Goal: Obtain resource: Download file/media

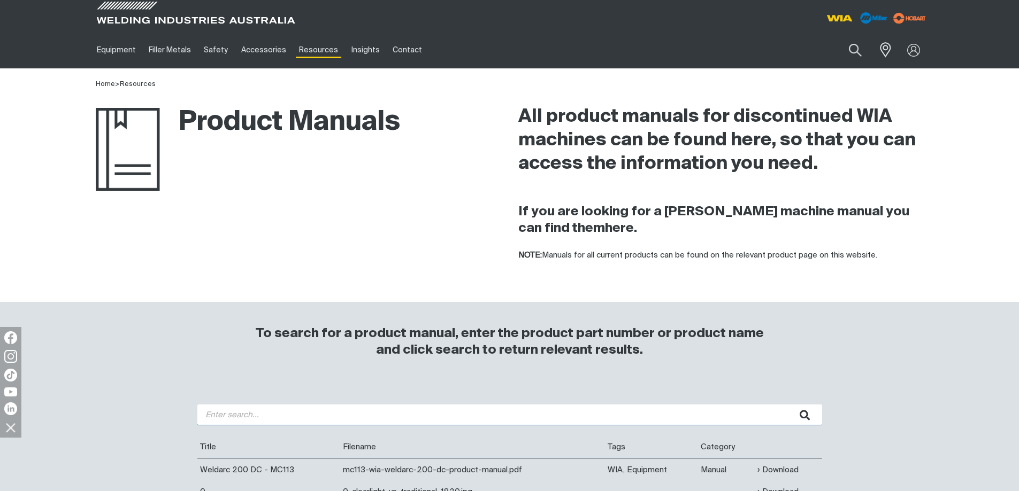
click at [326, 414] on input "search" at bounding box center [509, 415] width 625 height 21
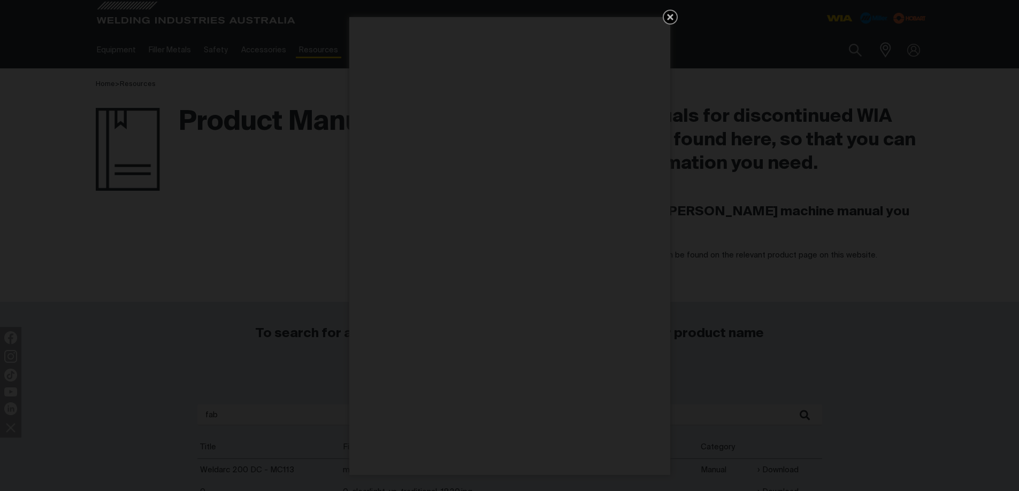
click at [667, 18] on icon "Get 5 WIA Welding Guides Free!" at bounding box center [670, 17] width 6 height 6
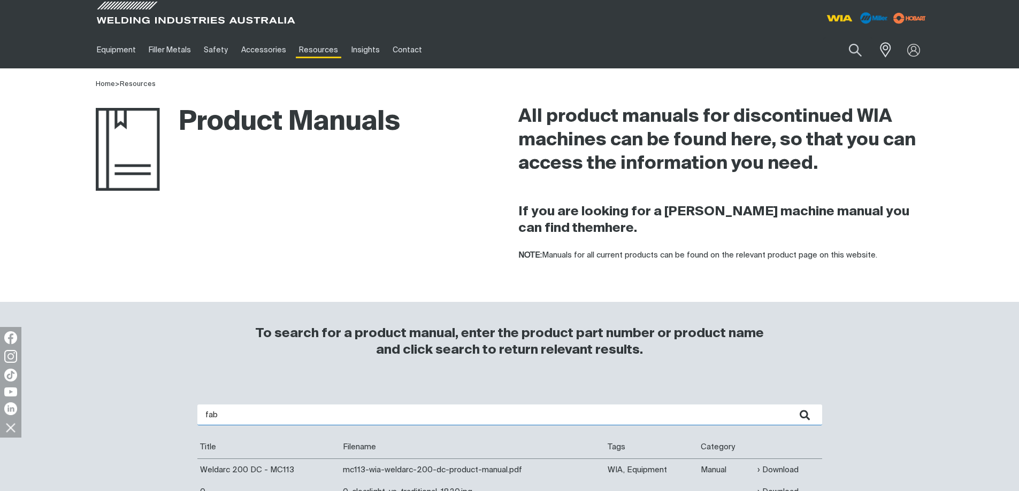
click at [235, 414] on input "fab" at bounding box center [509, 415] width 625 height 21
click at [788, 405] on button "submit" at bounding box center [805, 415] width 34 height 21
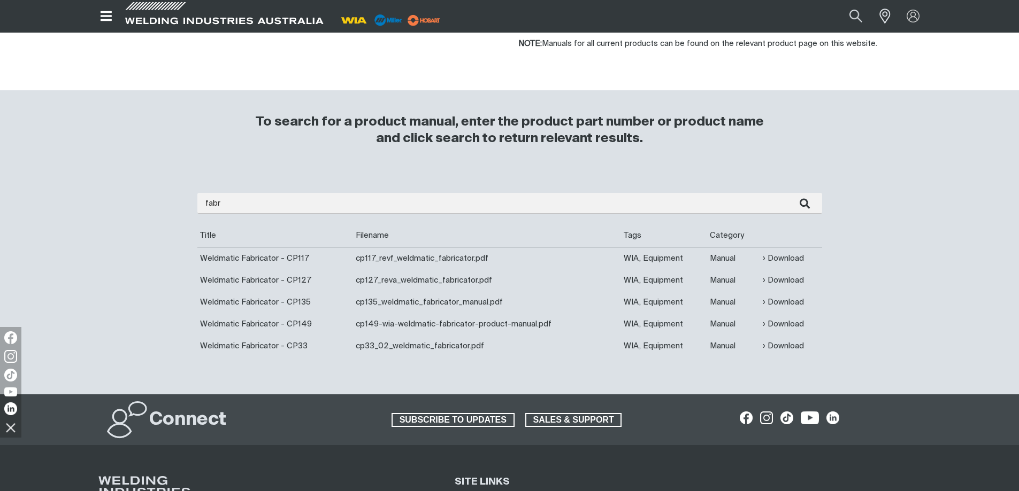
scroll to position [214, 0]
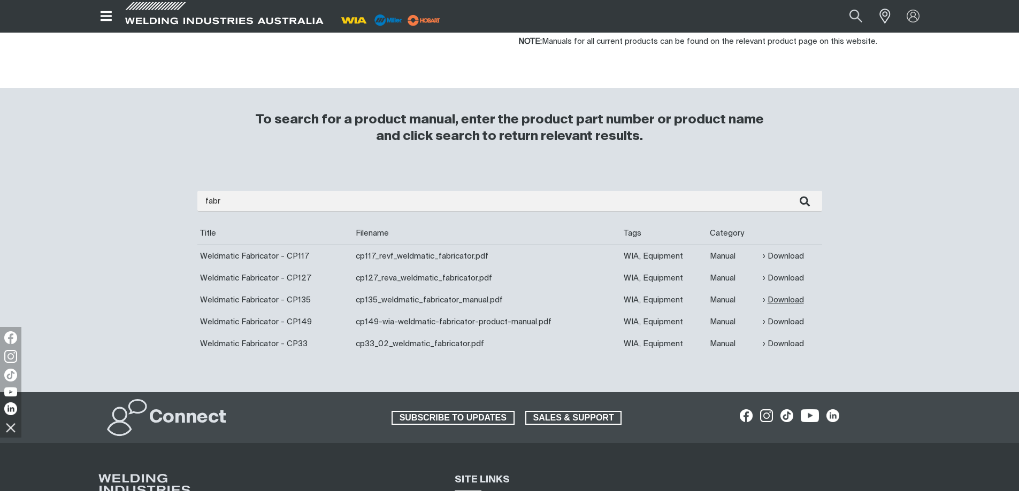
click at [778, 299] on link "Download" at bounding box center [783, 300] width 41 height 12
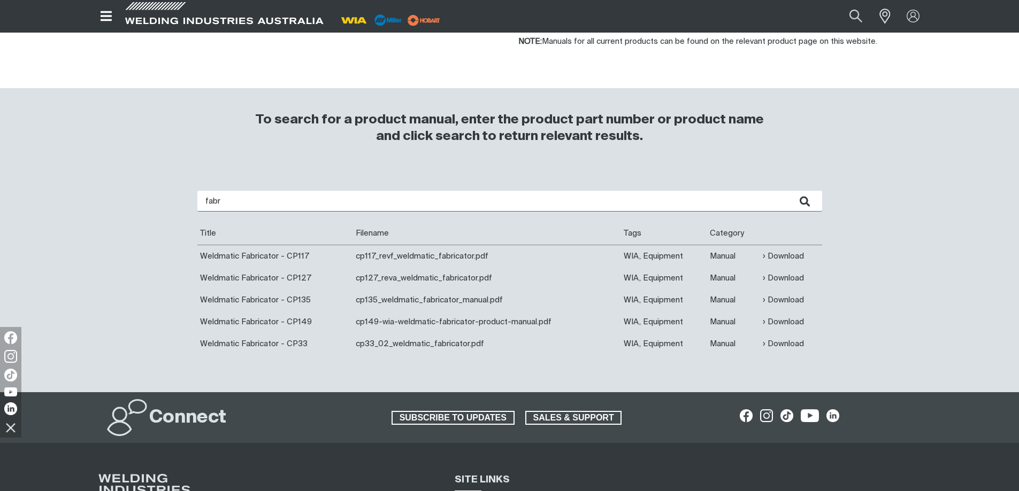
drag, startPoint x: 193, startPoint y: 201, endPoint x: 118, endPoint y: 201, distance: 75.4
click at [118, 201] on div "fabr Are you looking for a product manual for a discontinued product? You're in…" at bounding box center [510, 281] width 856 height 223
click at [788, 191] on button "submit" at bounding box center [805, 201] width 34 height 21
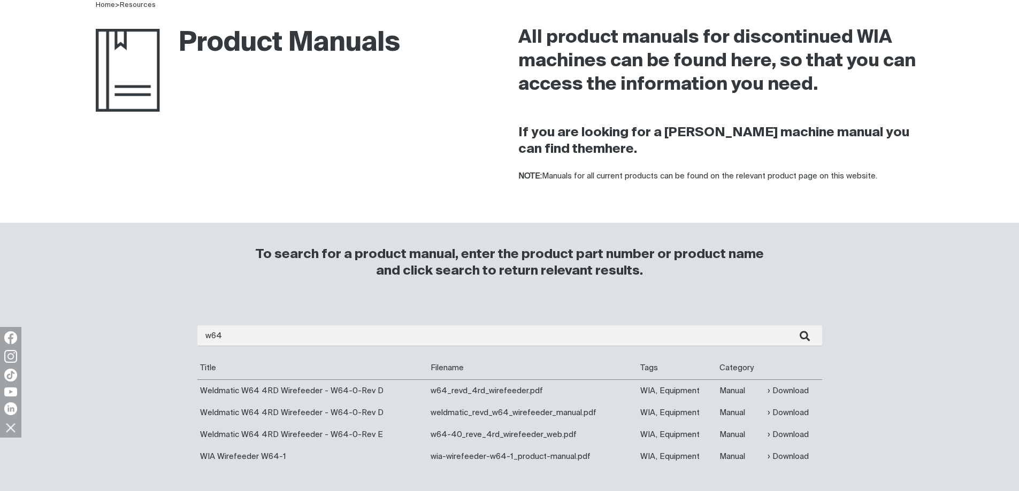
scroll to position [214, 0]
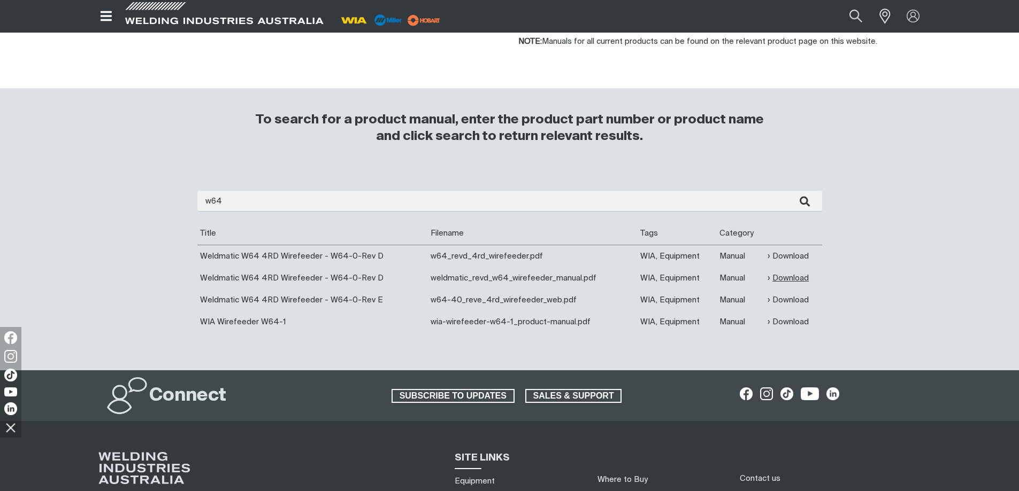
click at [791, 279] on link "Download" at bounding box center [787, 278] width 41 height 12
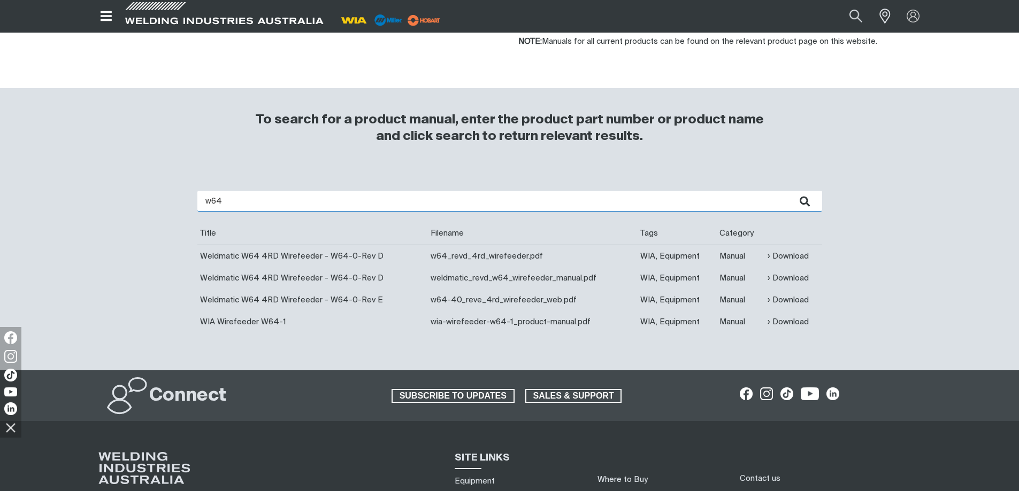
drag, startPoint x: 178, startPoint y: 195, endPoint x: 145, endPoint y: 203, distance: 33.5
click at [145, 203] on div "w64 Are you looking for a product manual for a discontinued product? You're in …" at bounding box center [510, 270] width 856 height 201
type input "w17"
click at [788, 191] on button "submit" at bounding box center [805, 201] width 34 height 21
